Goal: Find specific page/section: Find specific page/section

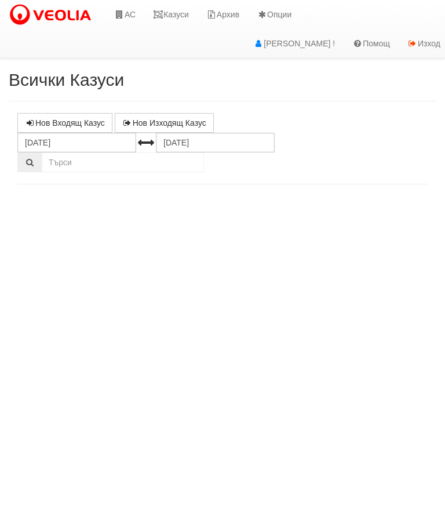
select select "10"
select select "1"
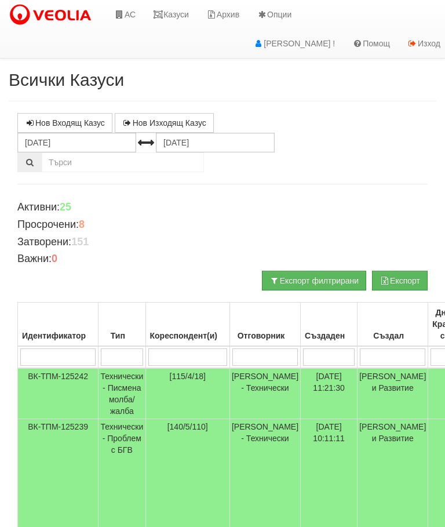
click at [125, 385] on td "Технически - Писмена молба/жалба" at bounding box center [121, 393] width 47 height 51
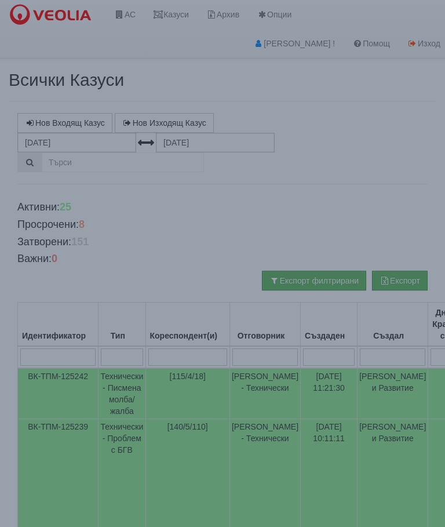
select select "10"
select select "1"
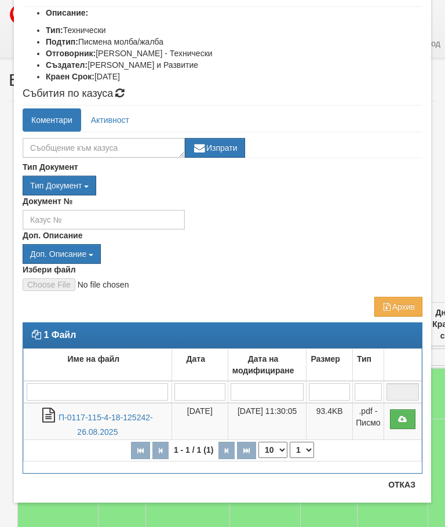
scroll to position [165, 0]
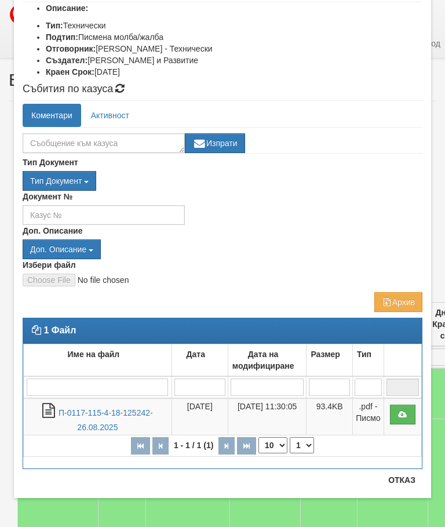
click at [97, 410] on link "П-0117-115-4-18-125242-26.08.2025" at bounding box center [106, 420] width 94 height 24
click at [400, 484] on button "Отказ" at bounding box center [401, 479] width 41 height 19
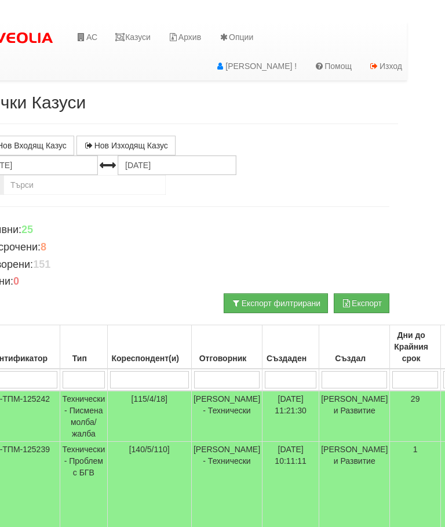
scroll to position [0, 0]
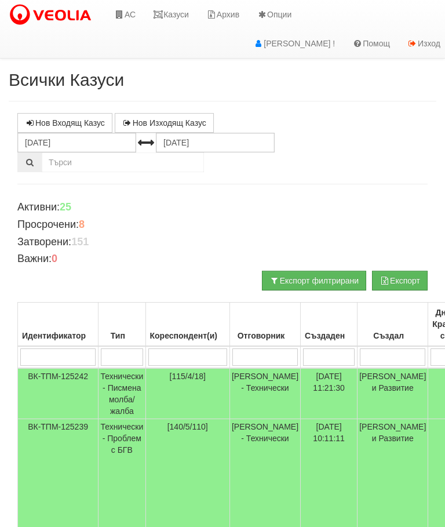
click at [178, 9] on link "Казуси" at bounding box center [170, 14] width 53 height 29
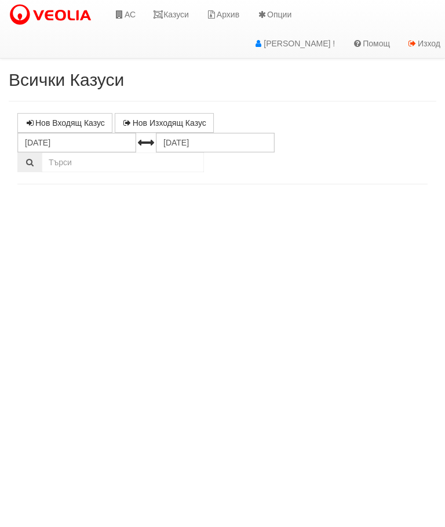
select select "10"
select select "1"
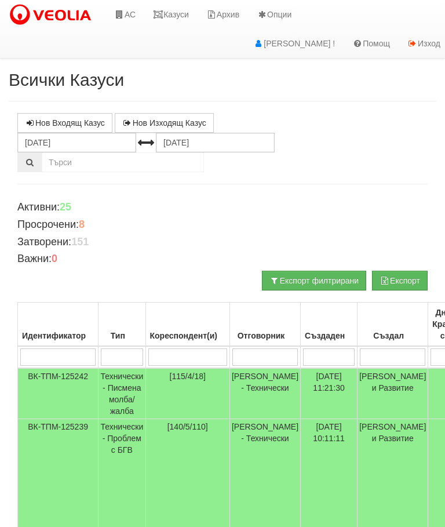
click at [133, 386] on td "Технически - Писмена молба/жалба" at bounding box center [121, 393] width 47 height 51
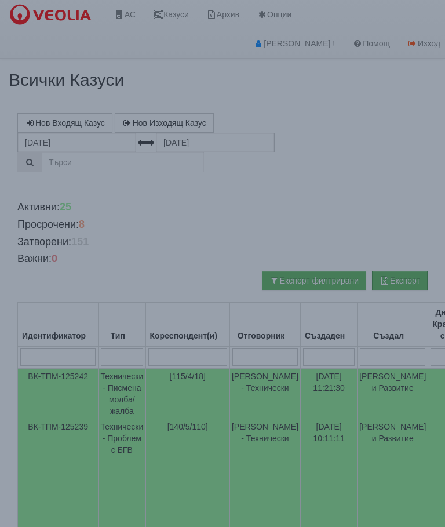
select select "10"
select select "1"
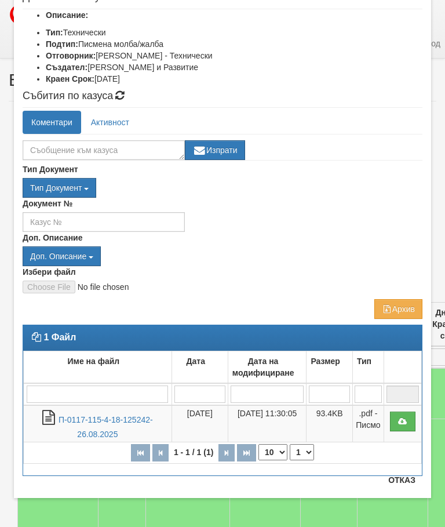
scroll to position [158, 0]
click at [103, 428] on link "П-0117-115-4-18-125242-26.08.2025" at bounding box center [106, 427] width 94 height 24
click at [412, 484] on button "Отказ" at bounding box center [401, 479] width 41 height 19
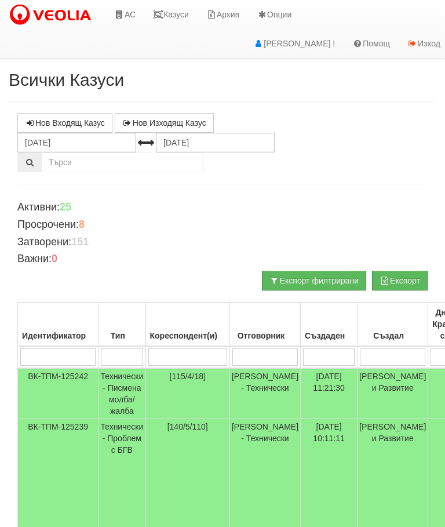
click at [121, 382] on td "Технически - Писмена молба/жалба" at bounding box center [121, 393] width 47 height 51
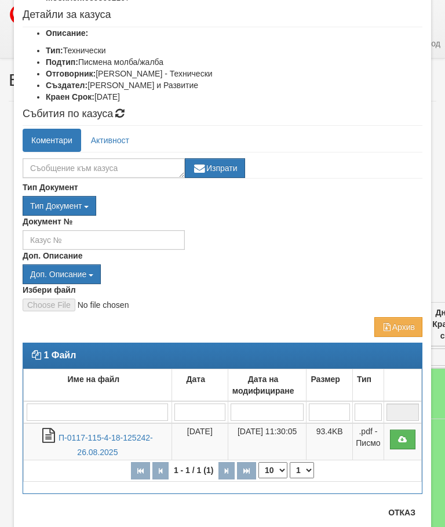
scroll to position [151, 0]
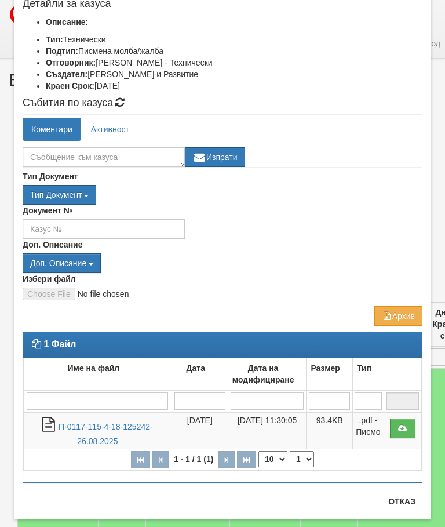
click at [95, 426] on link "П-0117-115-4-18-125242-26.08.2025" at bounding box center [106, 434] width 94 height 24
click at [408, 508] on button "Отказ" at bounding box center [401, 501] width 41 height 19
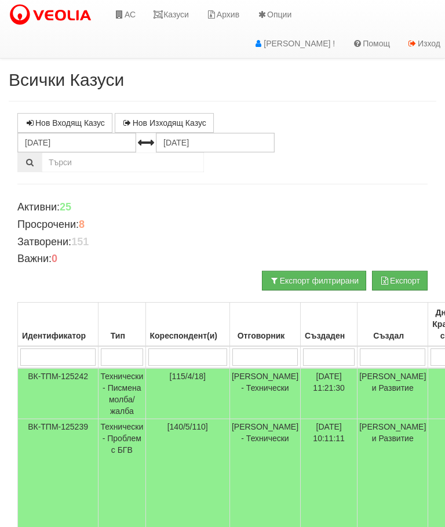
click at [185, 19] on link "Казуси" at bounding box center [170, 14] width 53 height 29
click at [177, 8] on link "Казуси" at bounding box center [170, 14] width 53 height 29
click at [177, 11] on link "Казуси" at bounding box center [170, 14] width 53 height 29
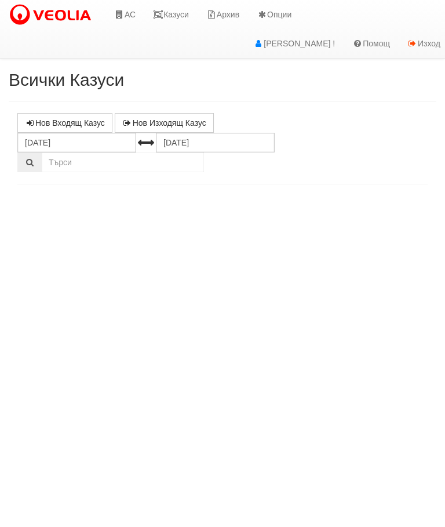
select select "10"
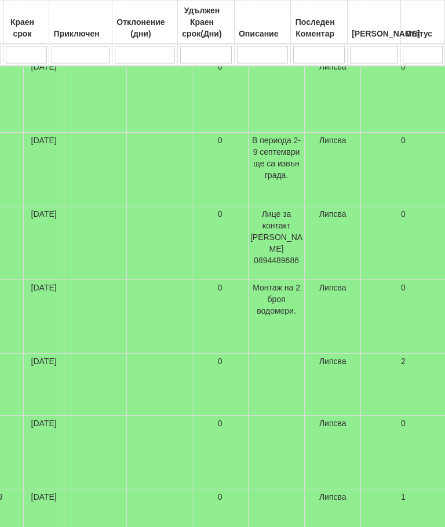
scroll to position [633, 455]
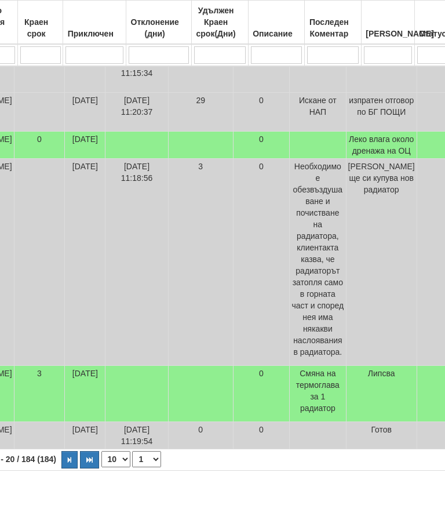
select select "2"
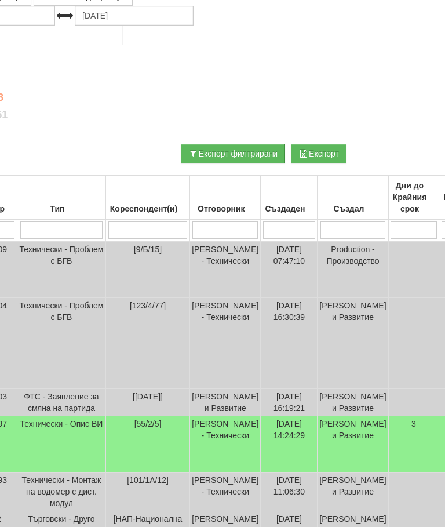
scroll to position [118, 15]
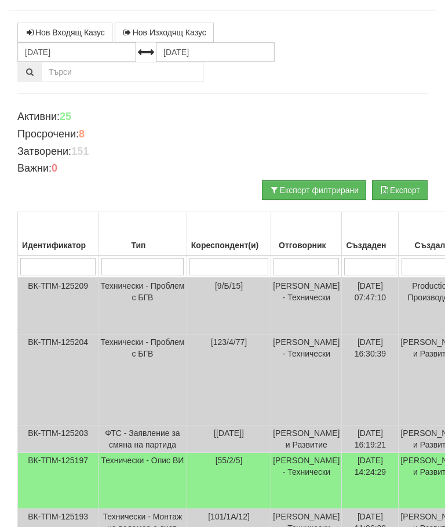
click at [273, 264] on input "search" at bounding box center [305, 266] width 65 height 17
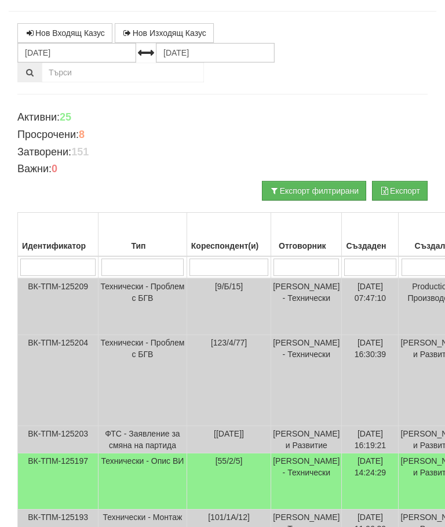
type input "С"
type input "Сл"
select select "1"
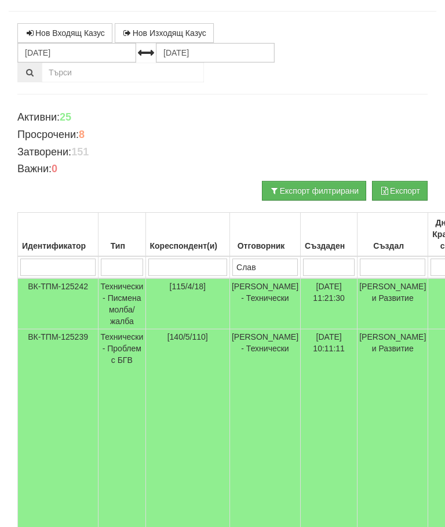
type input "Слави"
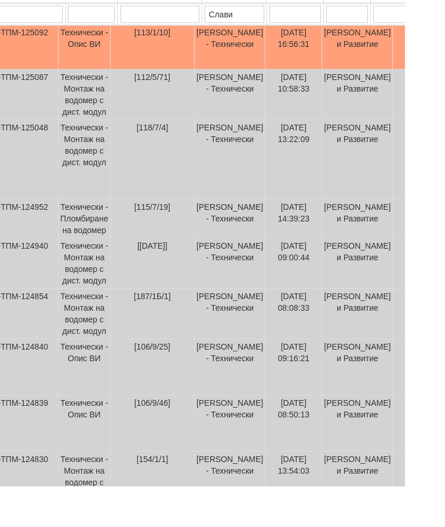
scroll to position [302, 40]
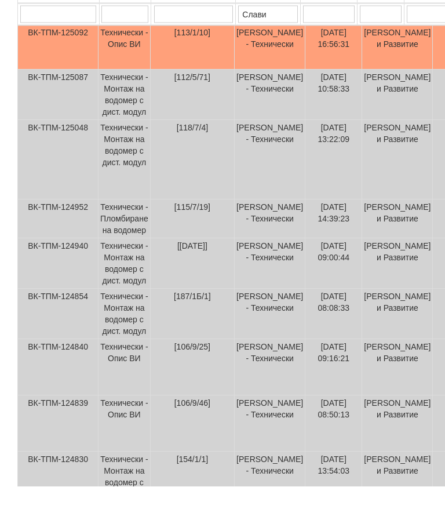
type input "Слави"
click at [119, 161] on td "Технически - Монтаж на водомер с дист. модул" at bounding box center [124, 200] width 52 height 79
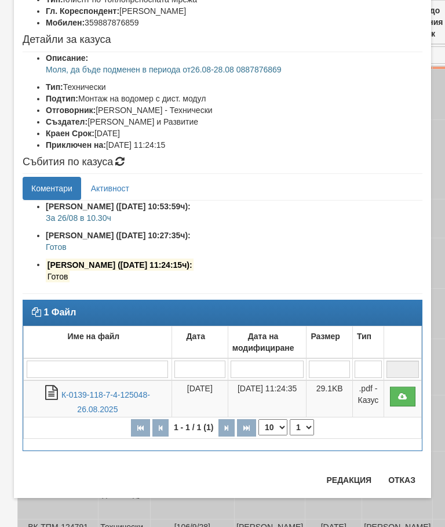
scroll to position [104, 0]
click at [406, 481] on button "Отказ" at bounding box center [401, 479] width 41 height 19
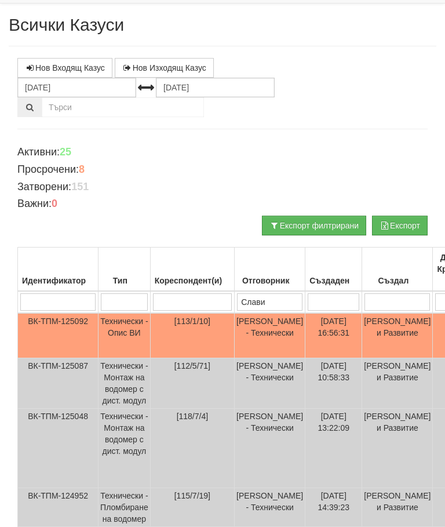
scroll to position [0, 0]
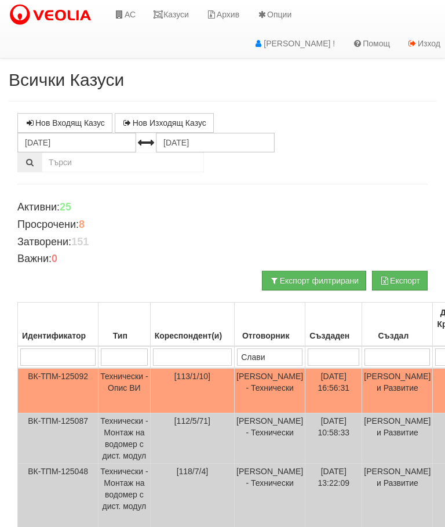
click at [170, 11] on link "Казуси" at bounding box center [170, 14] width 53 height 29
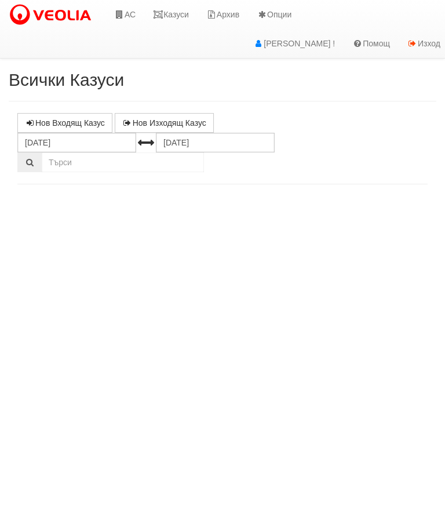
select select "10"
select select "1"
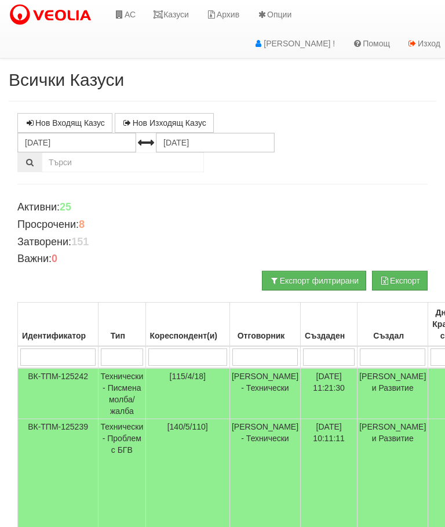
click at [179, 20] on link "Казуси" at bounding box center [170, 14] width 53 height 29
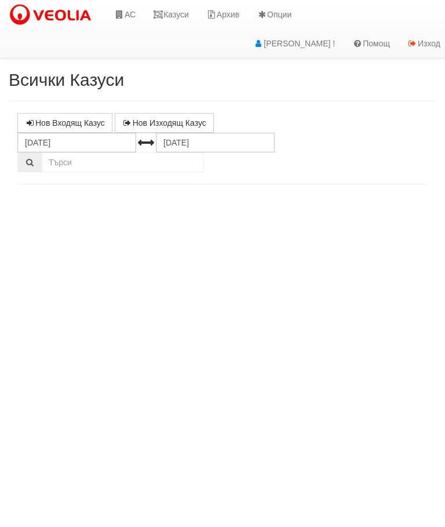
select select "10"
select select "1"
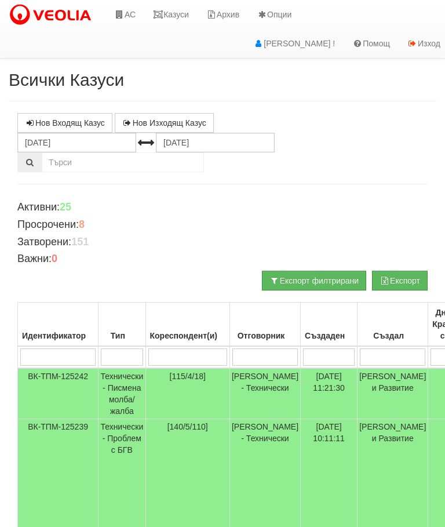
click at [173, 16] on link "Казуси" at bounding box center [170, 14] width 53 height 29
click at [174, 14] on link "Казуси" at bounding box center [170, 14] width 53 height 29
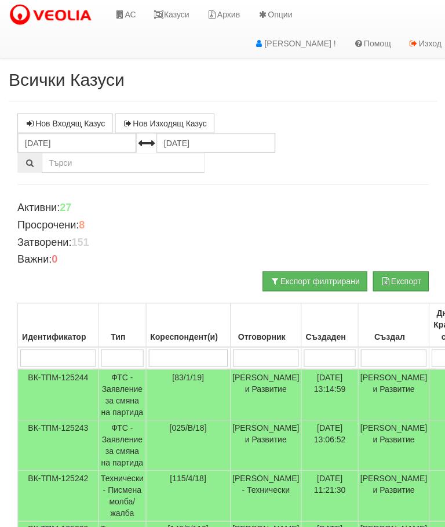
click at [174, 16] on link "Казуси" at bounding box center [170, 14] width 53 height 29
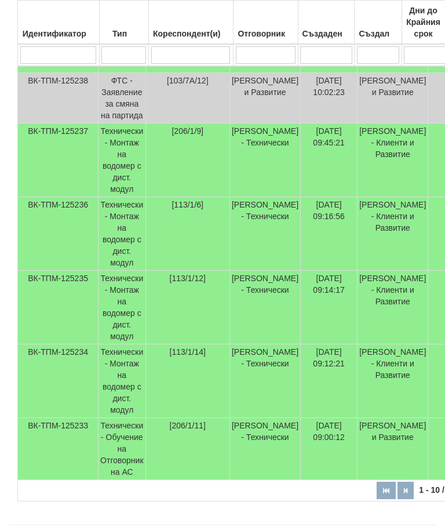
scroll to position [665, 207]
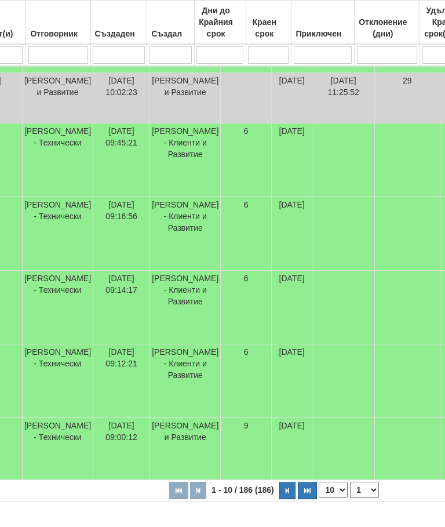
click at [279, 481] on button "button" at bounding box center [287, 489] width 16 height 17
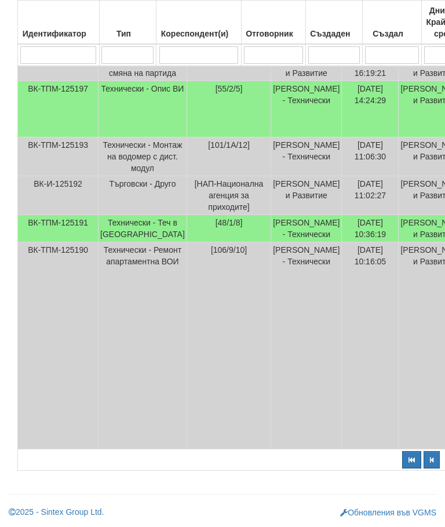
scroll to position [575, 0]
click at [402, 468] on button "button" at bounding box center [411, 459] width 19 height 17
select select "1"
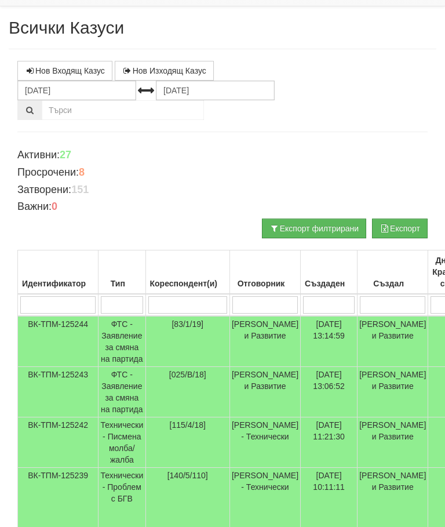
scroll to position [0, 0]
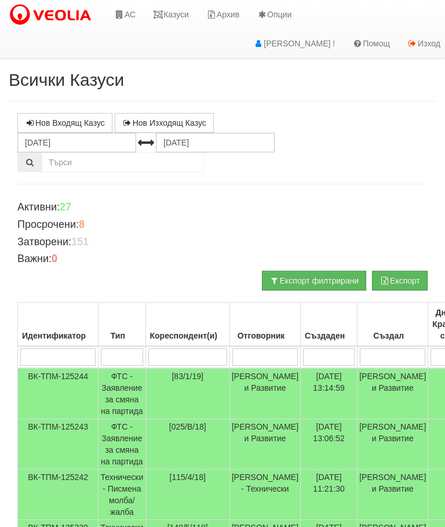
click at [174, 9] on link "Казуси" at bounding box center [170, 14] width 53 height 29
